Goal: Find specific page/section: Find specific page/section

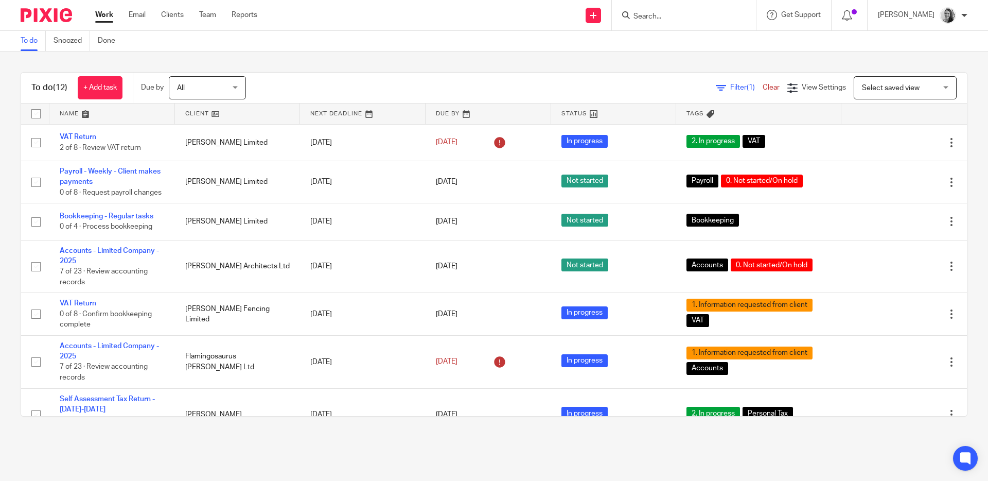
click at [684, 20] on input "Search" at bounding box center [679, 16] width 93 height 9
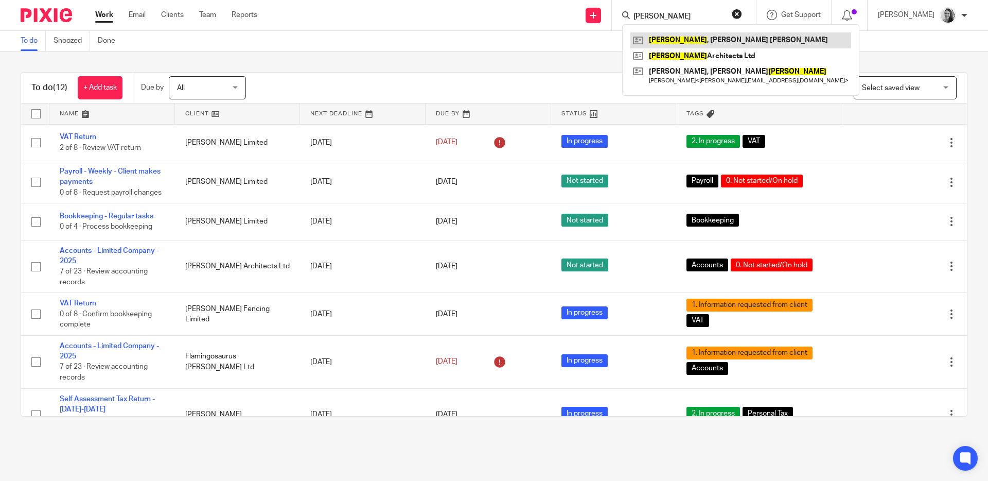
type input "[PERSON_NAME]"
click at [724, 40] on link at bounding box center [741, 39] width 221 height 15
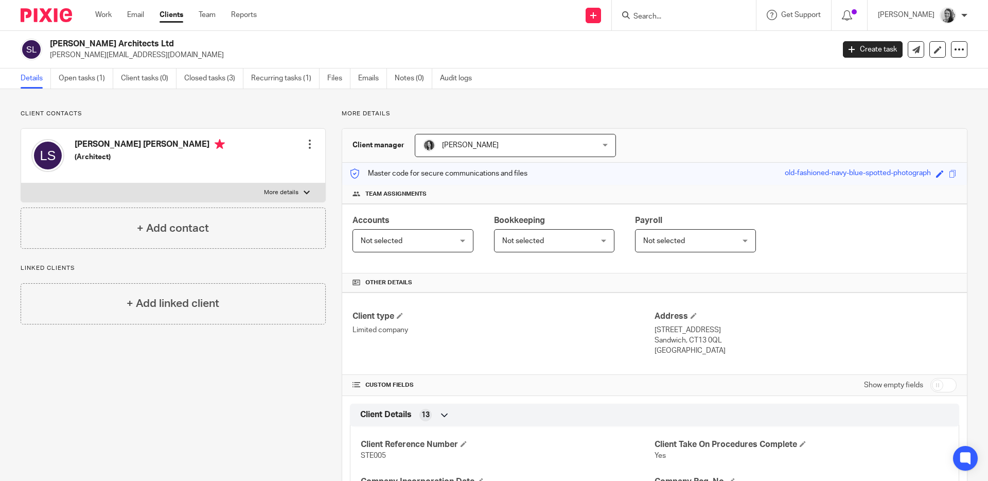
scroll to position [241, 0]
